Goal: Information Seeking & Learning: Learn about a topic

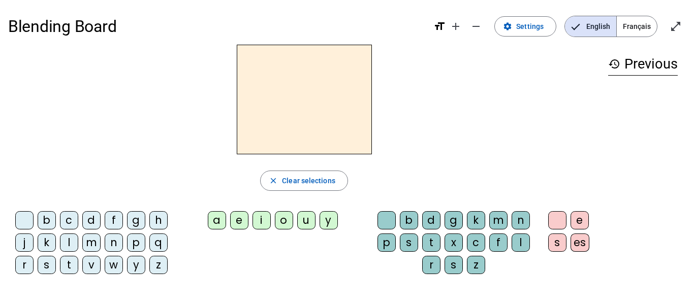
click at [634, 32] on span "Français" at bounding box center [637, 26] width 40 height 20
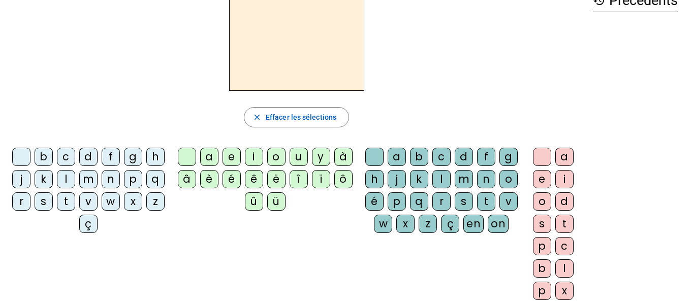
scroll to position [66, 0]
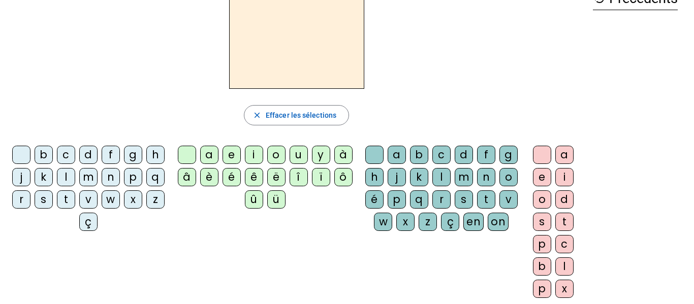
click at [406, 151] on div "a" at bounding box center [397, 155] width 18 height 18
click at [477, 186] on div "n" at bounding box center [486, 177] width 18 height 18
click at [463, 231] on div "en" at bounding box center [473, 222] width 20 height 18
click at [98, 172] on div "m" at bounding box center [88, 177] width 18 height 18
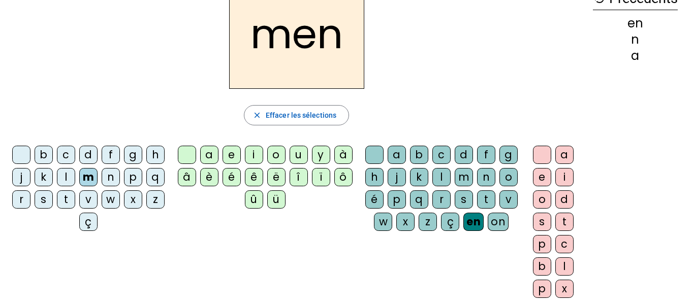
click at [75, 193] on div "t" at bounding box center [66, 200] width 18 height 18
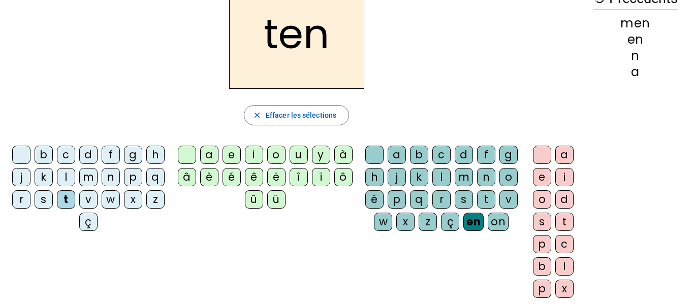
click at [53, 175] on div "k" at bounding box center [44, 177] width 18 height 18
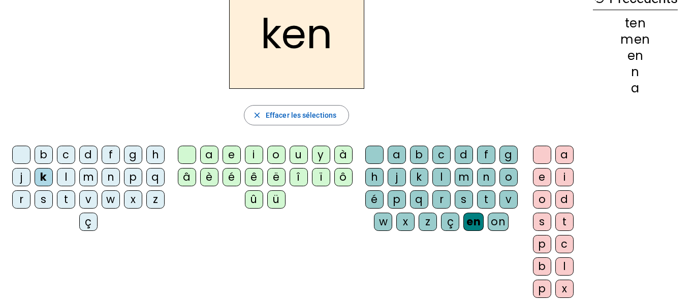
click at [146, 164] on div "h" at bounding box center [155, 155] width 18 height 18
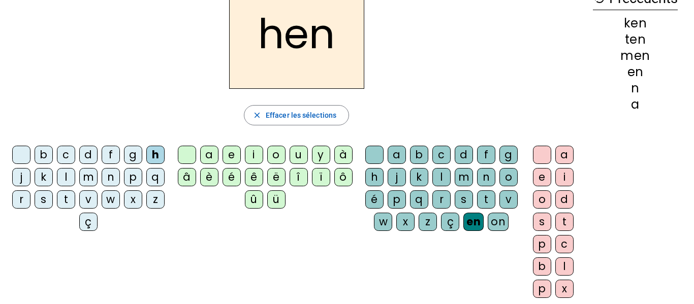
click at [53, 158] on div "b" at bounding box center [44, 155] width 18 height 18
click at [473, 157] on div "d" at bounding box center [464, 155] width 18 height 18
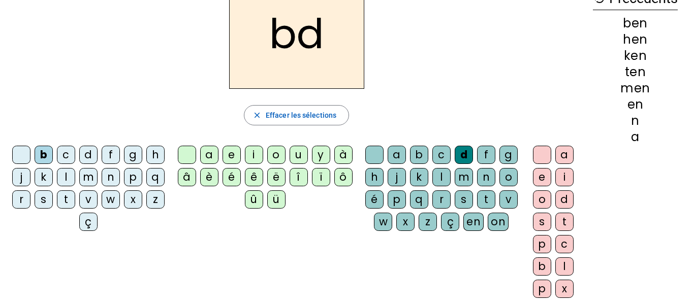
click at [392, 222] on div "w" at bounding box center [383, 222] width 18 height 18
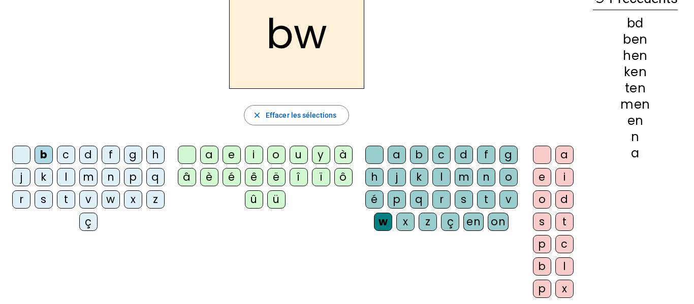
click at [488, 231] on div "on" at bounding box center [498, 222] width 21 height 18
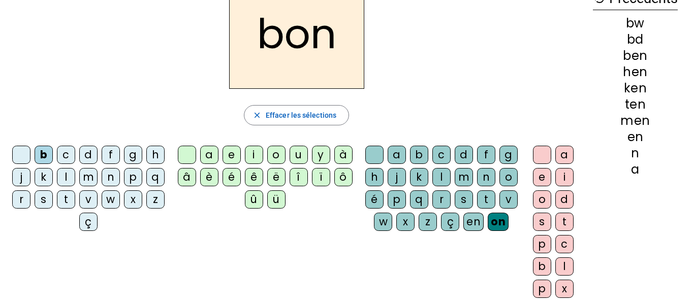
click at [53, 197] on div "s" at bounding box center [44, 200] width 18 height 18
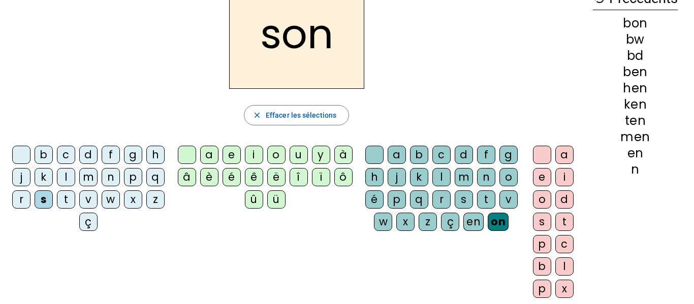
click at [124, 186] on div "p" at bounding box center [133, 177] width 18 height 18
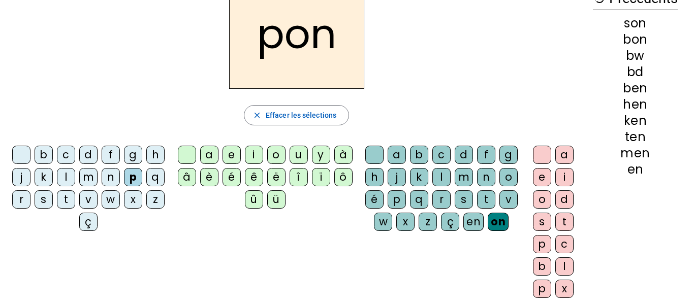
click at [75, 178] on div "l" at bounding box center [66, 177] width 18 height 18
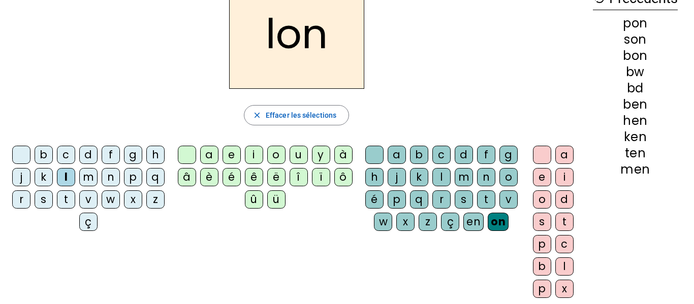
click at [120, 177] on div "n" at bounding box center [111, 177] width 18 height 18
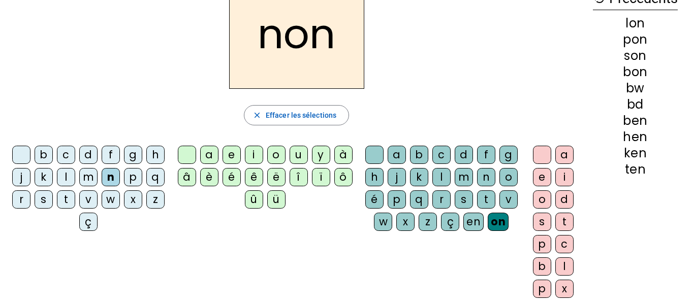
click at [146, 209] on div "z" at bounding box center [155, 200] width 18 height 18
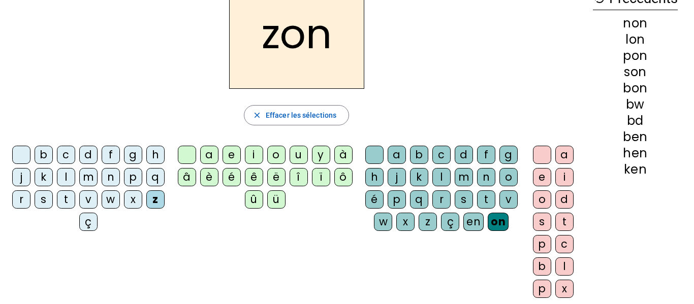
click at [102, 209] on div "w" at bounding box center [111, 200] width 18 height 18
